Goal: Task Accomplishment & Management: Complete application form

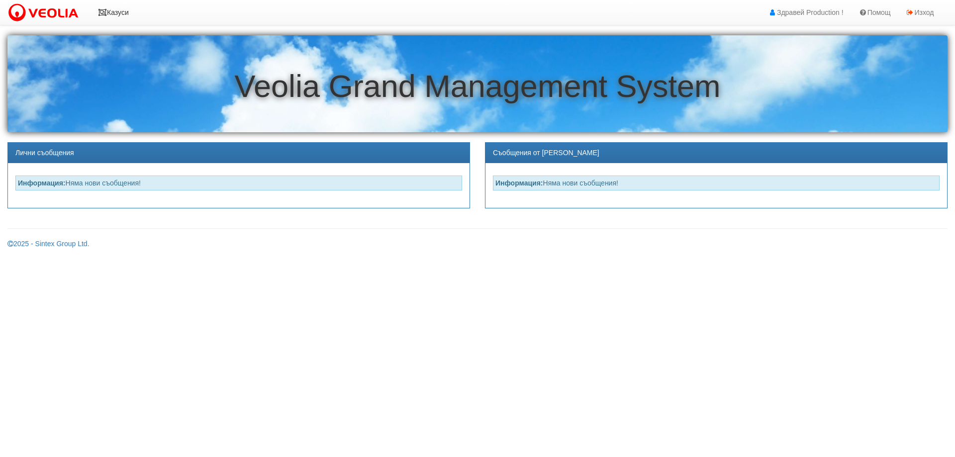
click at [128, 11] on link "Казуси" at bounding box center [114, 12] width 46 height 25
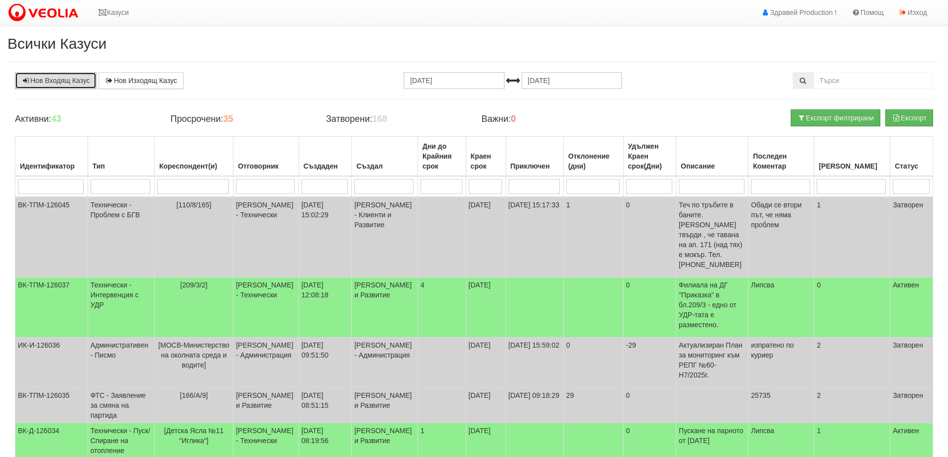
click at [85, 80] on link "Нов Входящ Казус" at bounding box center [56, 80] width 82 height 17
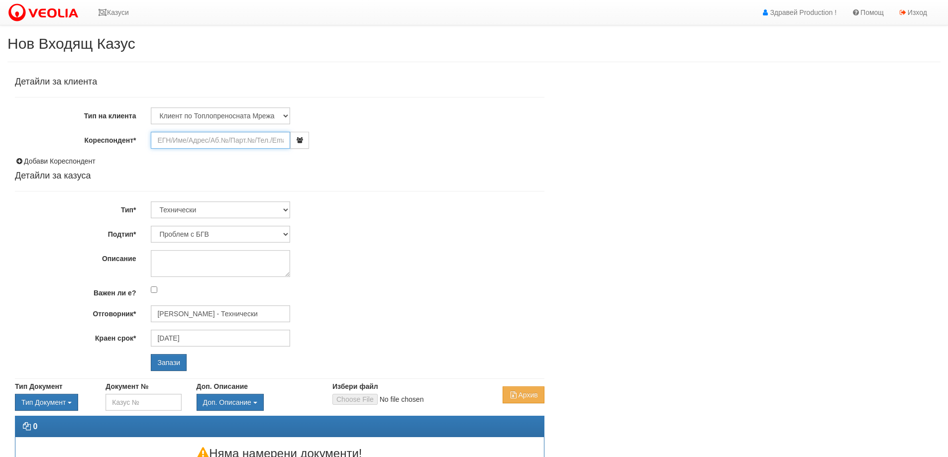
click at [206, 144] on input "Кореспондент*" at bounding box center [220, 140] width 139 height 17
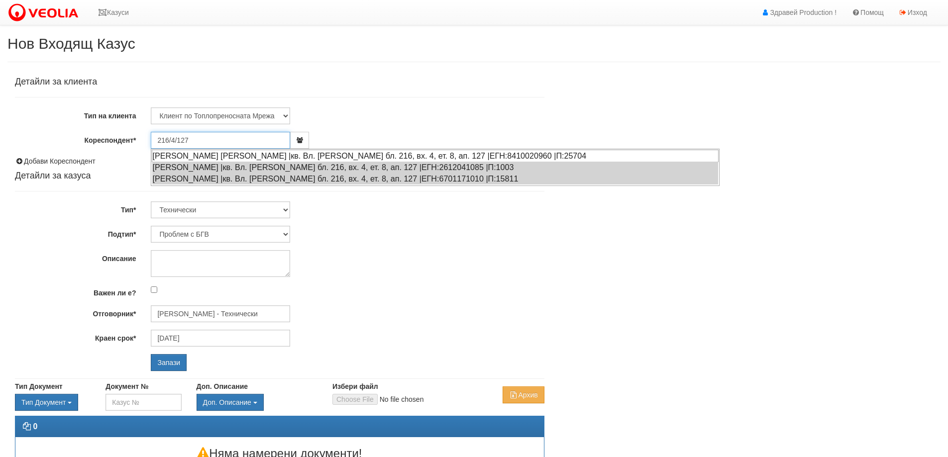
click at [214, 156] on div "ВЕНЦИСЛАВ ЖЕЛЕВ ДИМИТРОВ |кв. Вл. Варненчик бл. 216, вх. 4, ет. 8, ап. 127 |ЕГН…" at bounding box center [435, 156] width 567 height 12
type input "ВЕНЦИСЛАВ ЖЕЛЕВ ДИМИТРОВ"
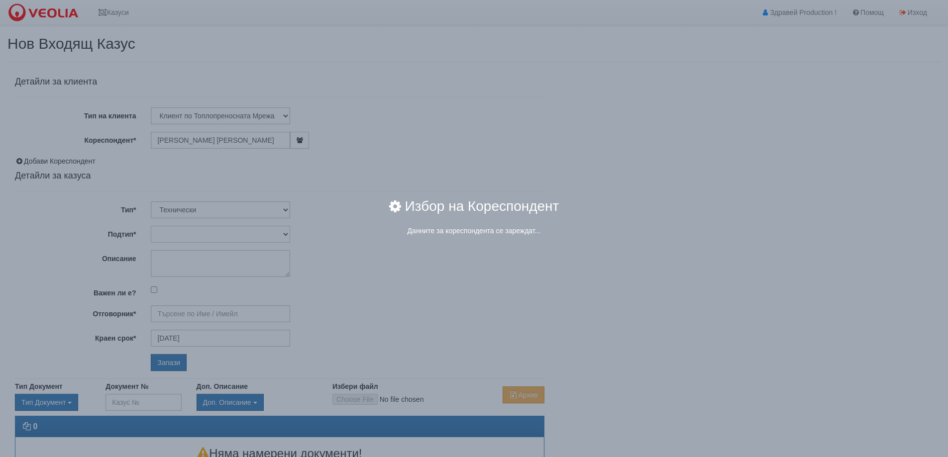
type input "[PERSON_NAME] - Технически"
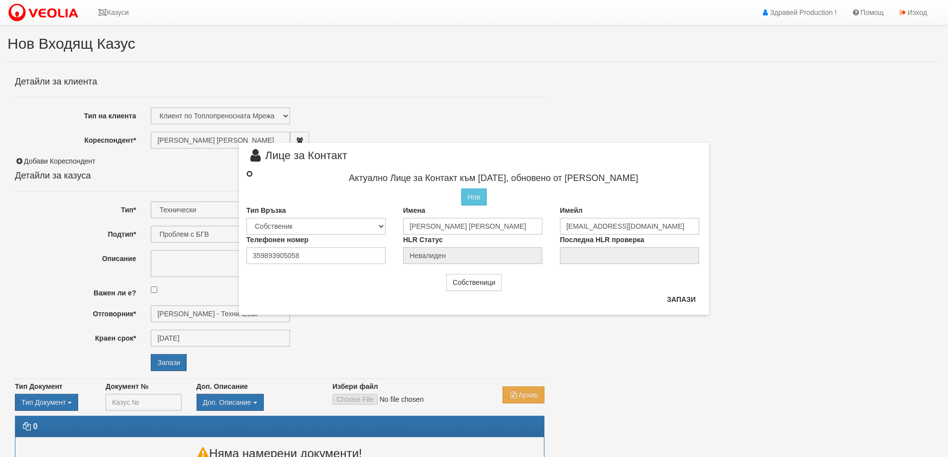
click at [248, 172] on input "radio" at bounding box center [249, 174] width 6 height 6
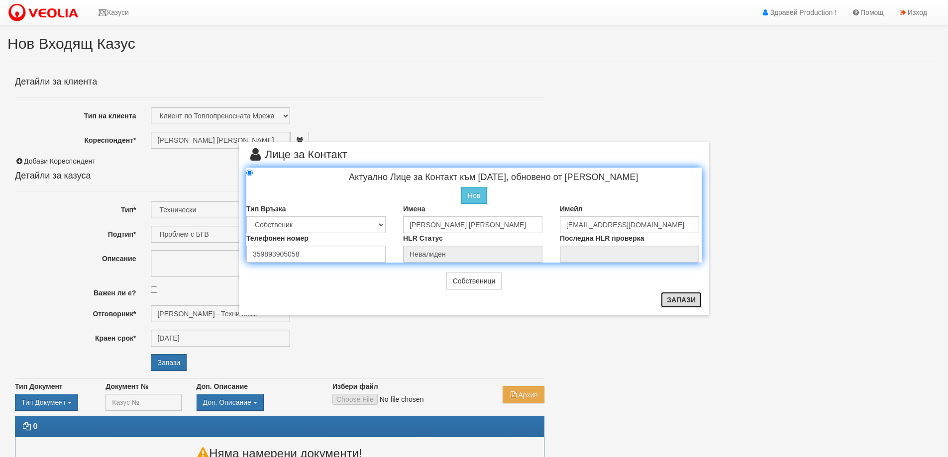
click at [674, 302] on button "Запази" at bounding box center [681, 300] width 41 height 16
radio input "true"
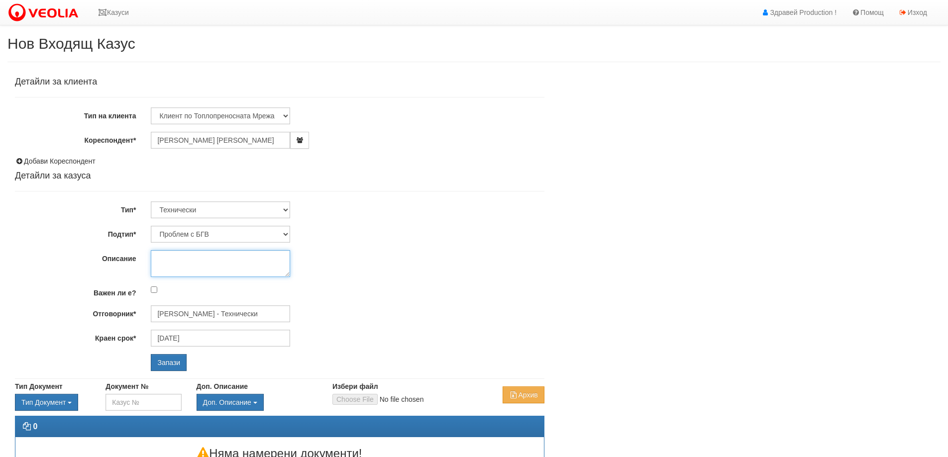
click at [170, 265] on textarea "Описание" at bounding box center [220, 263] width 139 height 27
click at [159, 259] on textarea "Описание" at bounding box center [220, 263] width 139 height 27
click at [161, 268] on textarea "Няма БГВ от 14.10.2025г." at bounding box center [220, 263] width 139 height 27
click at [243, 260] on textarea "Няма БГВ от 14.10.2025г." at bounding box center [220, 263] width 139 height 27
type textarea "[PERSON_NAME] от [DATE] Тел:[PHONE_NUMBER]"
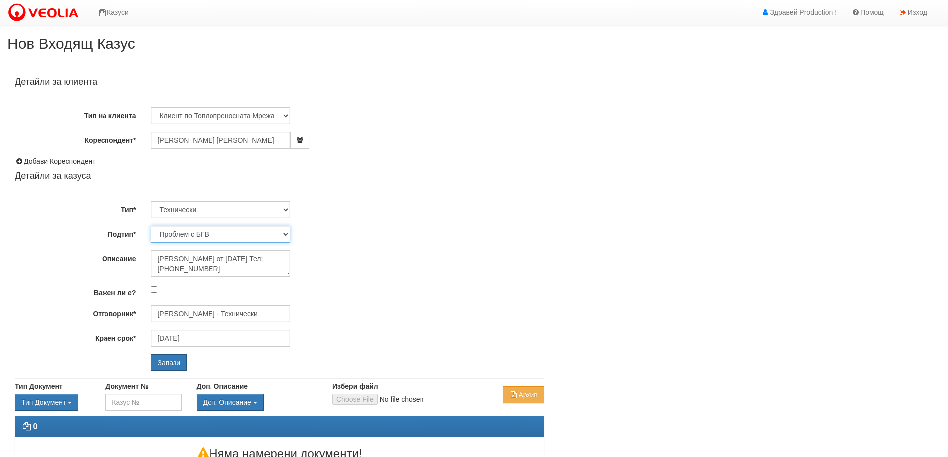
click at [283, 232] on select "Проблем с БГВ Теч ВОИ Теч БГВ Теч в АС Теч от водомер Проблем в АС Интервенция …" at bounding box center [220, 234] width 139 height 17
select select "Проблем в АС"
click at [151, 226] on select "Проблем с БГВ Теч ВОИ Теч БГВ Теч в АС Теч от водомер Проблем в АС Интервенция …" at bounding box center [220, 234] width 139 height 17
type input "[DATE]"
type input "[PERSON_NAME] - Технически"
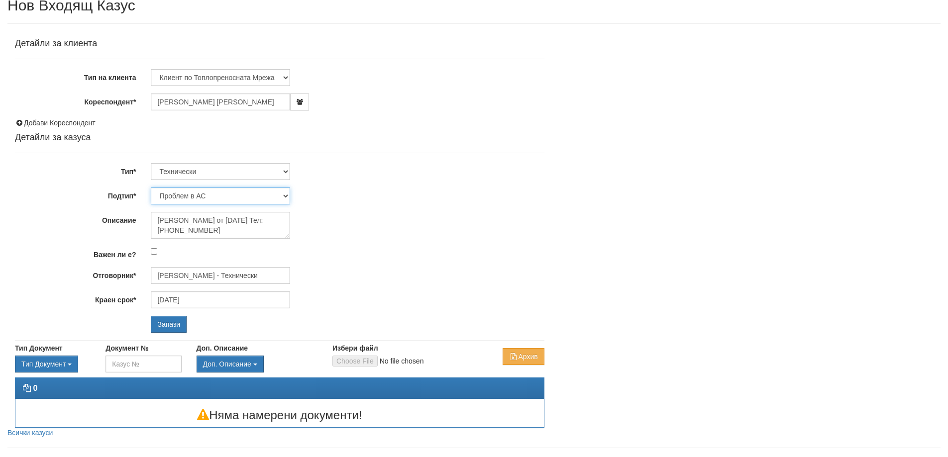
scroll to position [50, 0]
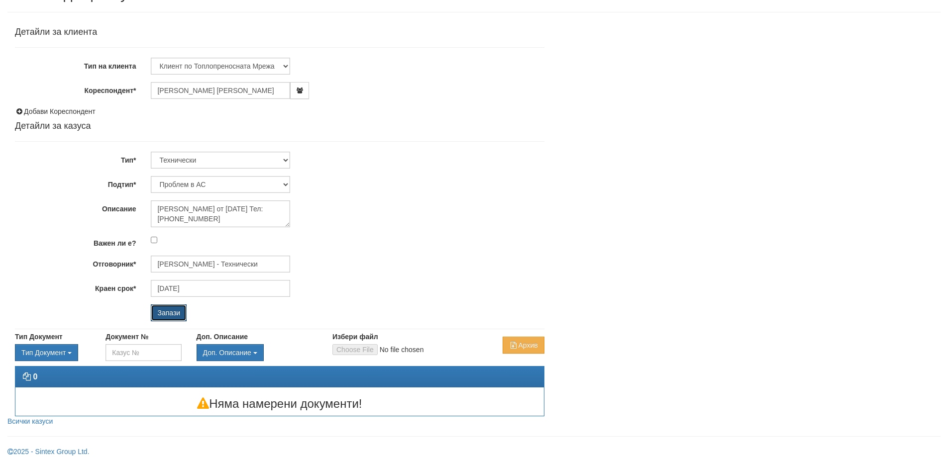
click at [180, 313] on input "Запази" at bounding box center [169, 312] width 36 height 17
